Goal: Find specific page/section: Find specific page/section

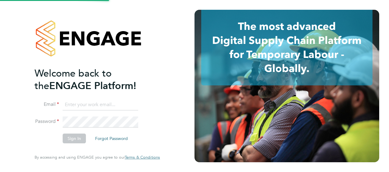
click at [95, 106] on input at bounding box center [101, 105] width 76 height 11
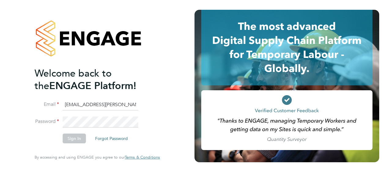
type input "engagemasterlogins@hays.com"
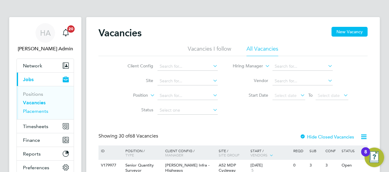
click at [35, 112] on link "Placements" at bounding box center [35, 112] width 25 height 6
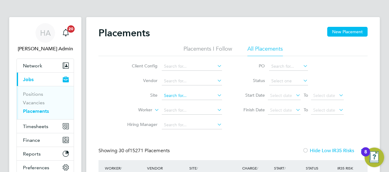
click at [180, 97] on input at bounding box center [192, 96] width 60 height 9
click at [185, 102] on li "Alderw ood Senior School Enabling Works (75CC02)" at bounding box center [215, 104] width 106 height 8
type input "Alderwood Senior School Enabling Works (75CC02)"
click at [216, 95] on icon at bounding box center [216, 95] width 0 height 9
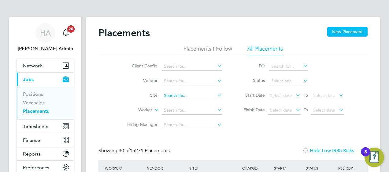
click at [200, 94] on input at bounding box center [192, 96] width 60 height 9
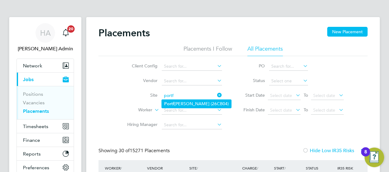
click at [180, 103] on li "Portf ield SEN (26CB04)" at bounding box center [196, 104] width 69 height 8
type input "Portfield SEN (26CB04)"
